Goal: Obtain resource: Download file/media

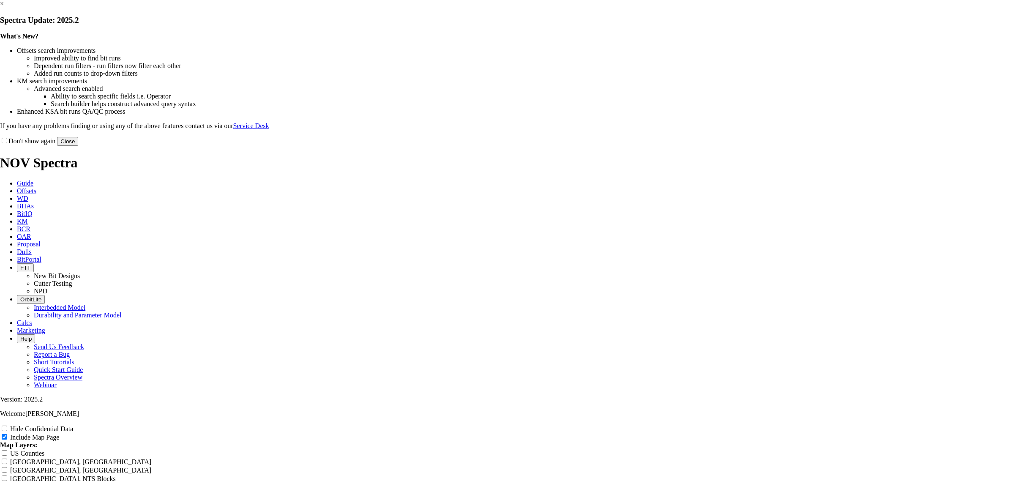
click at [78, 146] on button "Close" at bounding box center [67, 141] width 21 height 9
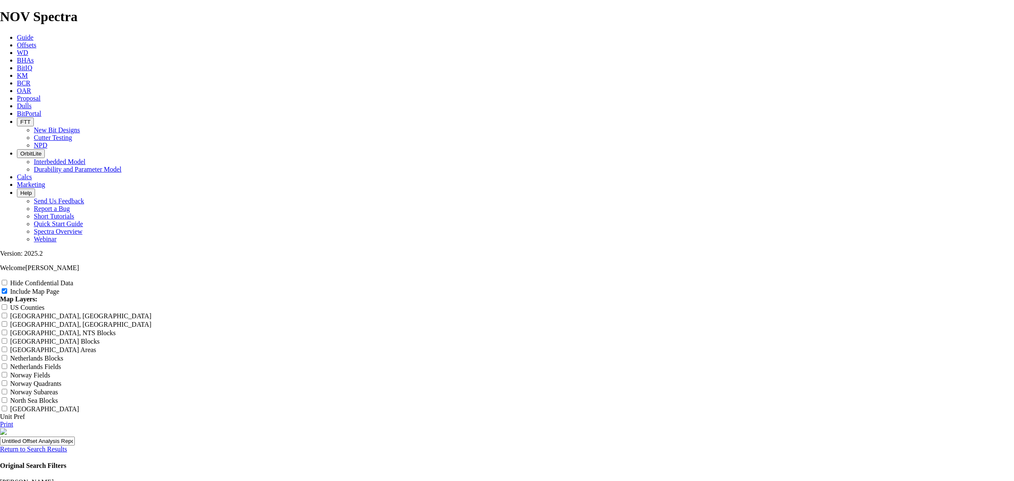
click at [36, 41] on span "Offsets" at bounding box center [26, 44] width 19 height 7
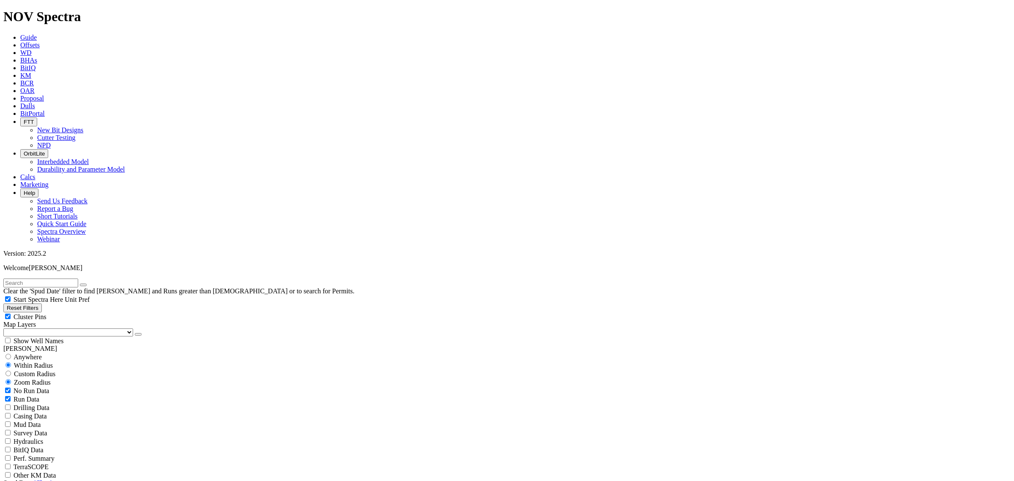
scroll to position [106, 0]
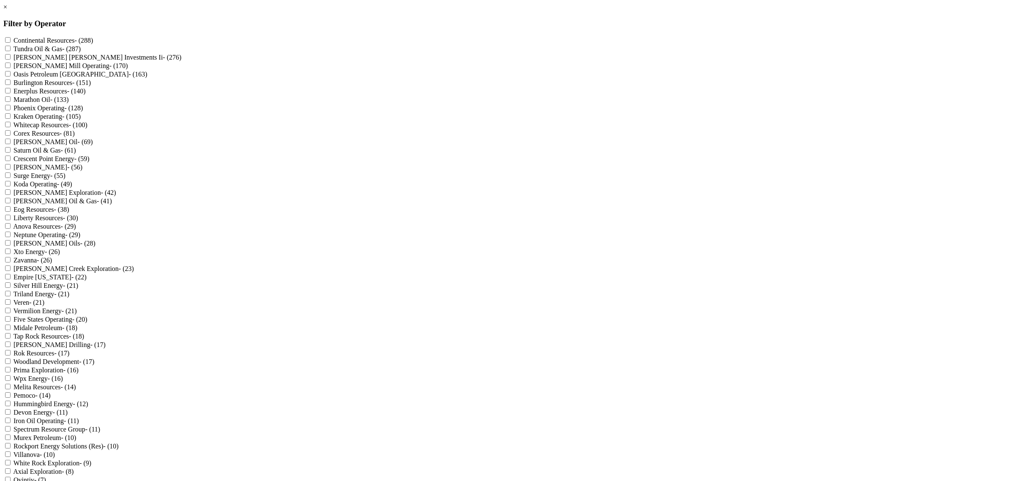
click at [11, 110] on Operating "Phoenix Operating - (128)" at bounding box center [7, 107] width 5 height 5
checkbox Operating "true"
